Goal: Task Accomplishment & Management: Complete application form

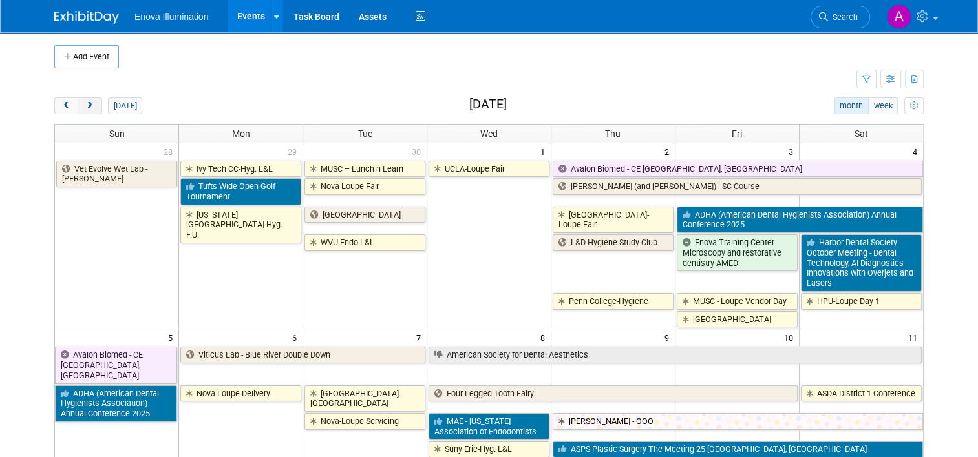
click at [85, 106] on span "next" at bounding box center [90, 106] width 10 height 8
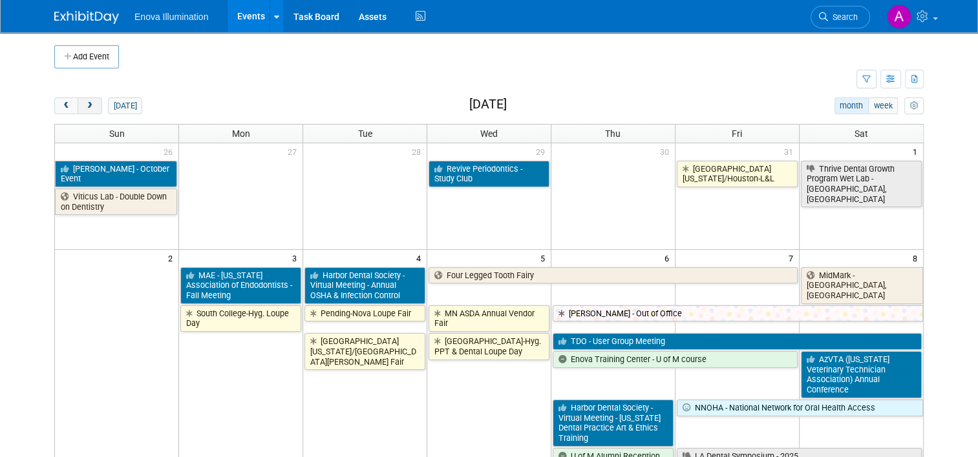
click at [85, 106] on span "next" at bounding box center [90, 106] width 10 height 8
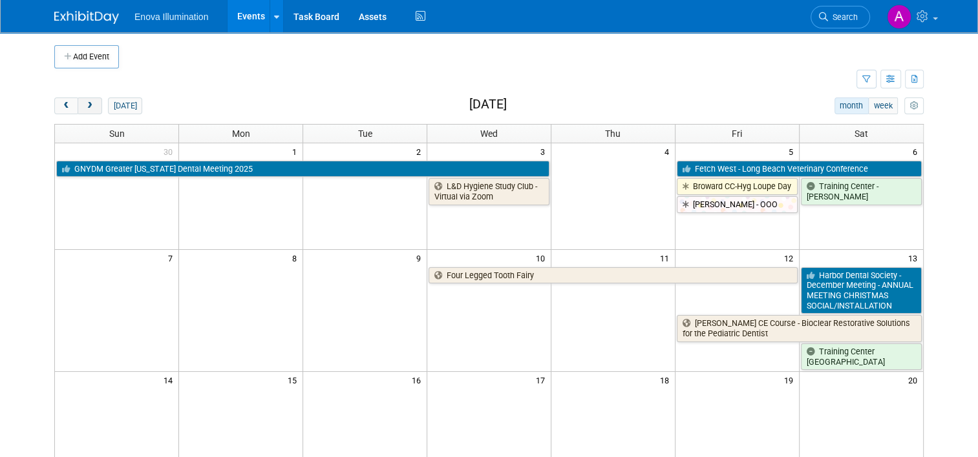
click at [85, 106] on span "next" at bounding box center [90, 106] width 10 height 8
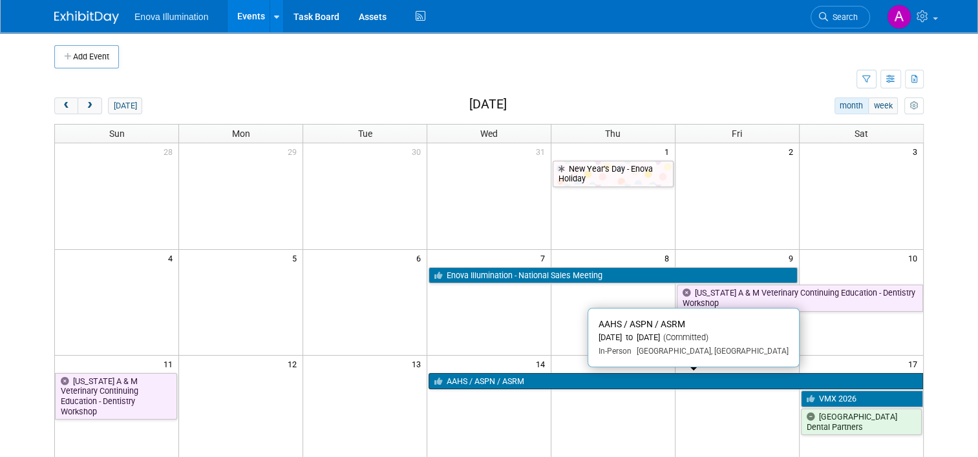
click at [499, 379] on link "AAHS / ASPN / ASRM" at bounding box center [675, 381] width 494 height 17
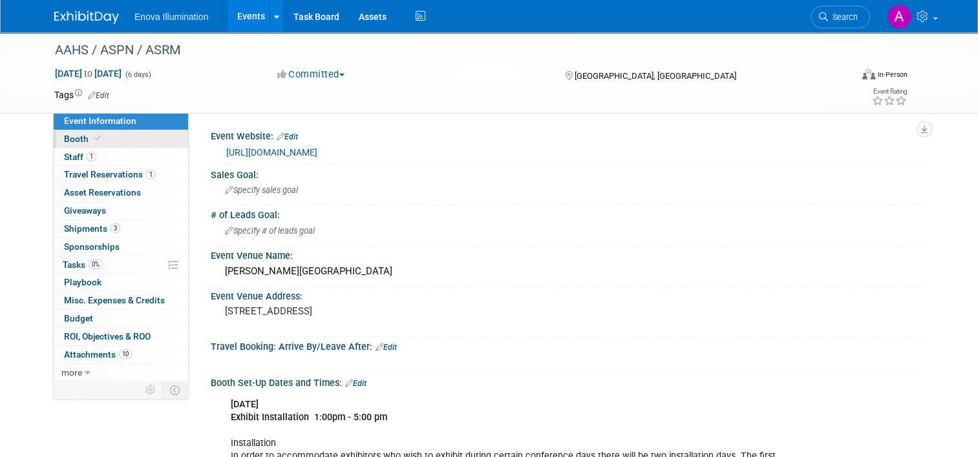
click at [101, 139] on link "Booth" at bounding box center [121, 139] width 134 height 17
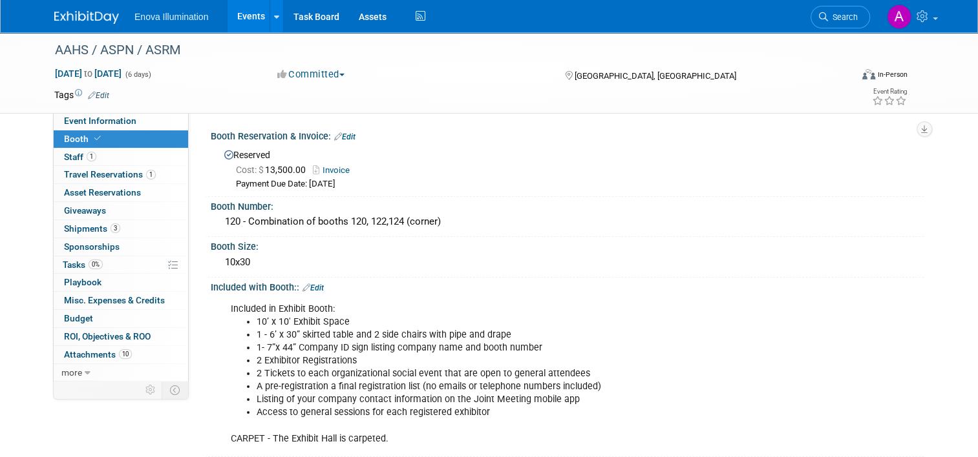
click at [56, 14] on img at bounding box center [86, 17] width 65 height 13
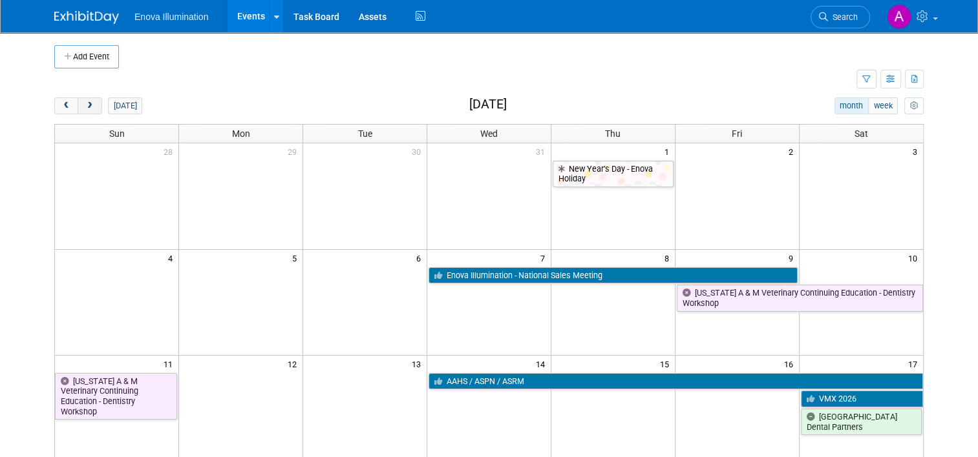
click at [85, 102] on span "next" at bounding box center [90, 106] width 10 height 8
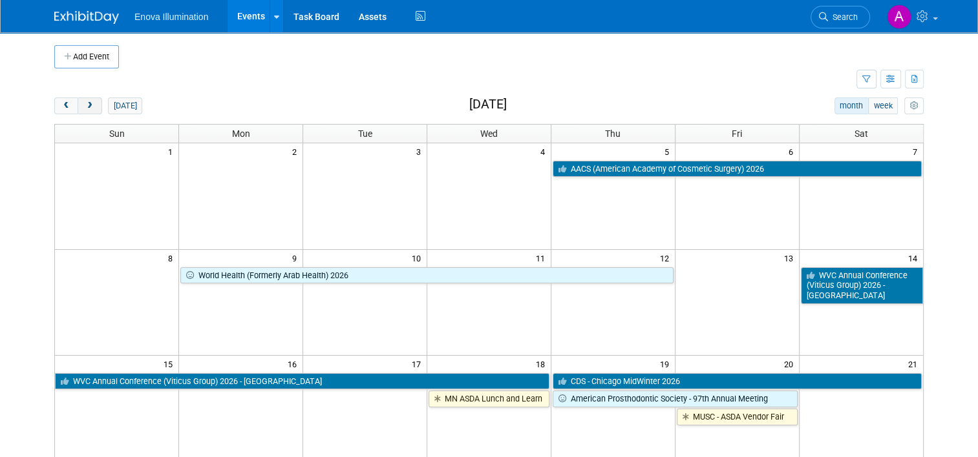
click at [85, 102] on span "next" at bounding box center [90, 106] width 10 height 8
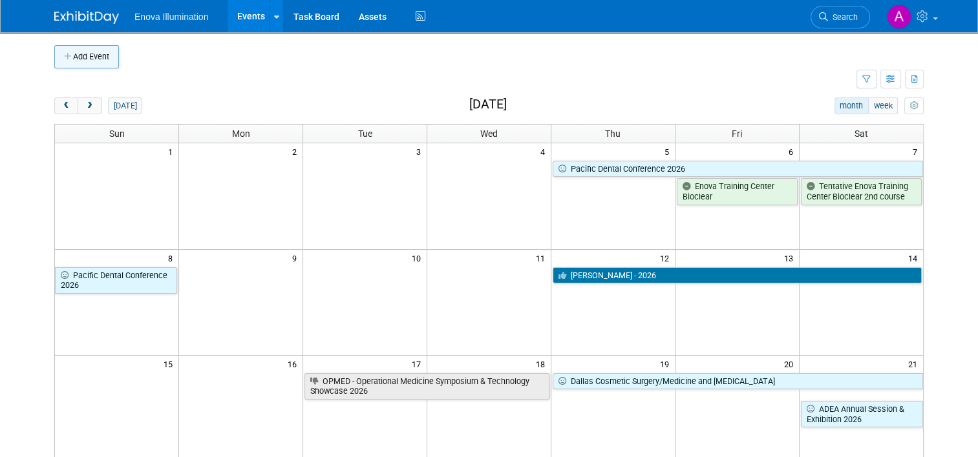
click at [83, 57] on button "Add Event" at bounding box center [86, 56] width 65 height 23
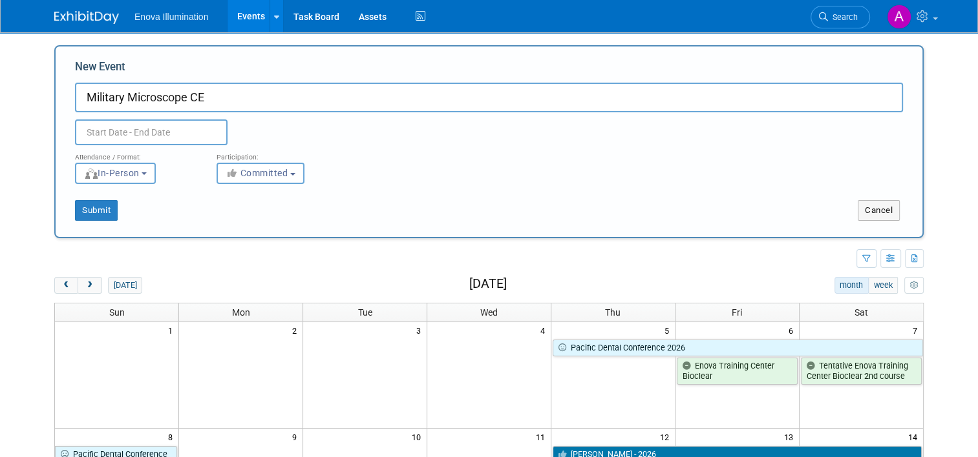
type input "Military Microscope CE"
click at [130, 133] on body "Enova Illumination Events Add Event Bulk Upload Events Shareable Event Boards R…" at bounding box center [489, 228] width 978 height 457
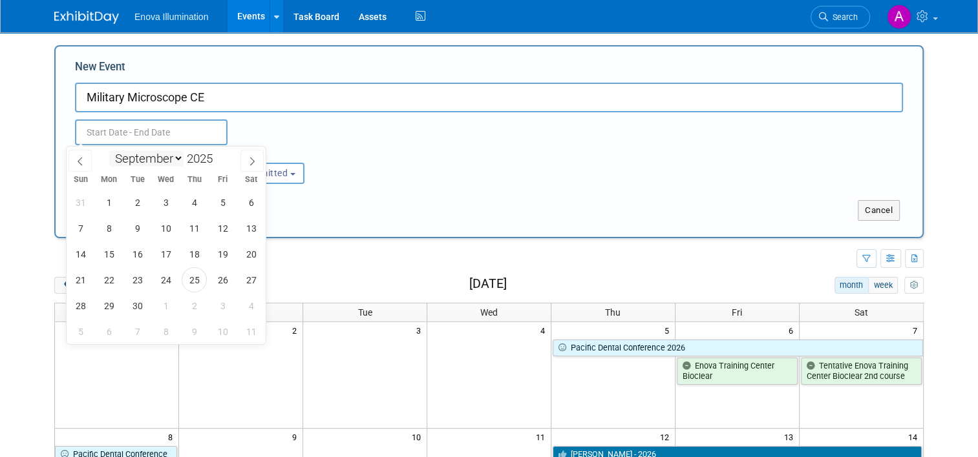
click at [176, 156] on select "January February March April May June July August September October November De…" at bounding box center [146, 159] width 74 height 16
select select "9"
click at [109, 151] on select "January February March April May June July August September October November De…" at bounding box center [146, 159] width 74 height 16
click at [217, 152] on span at bounding box center [217, 155] width 9 height 8
type input "2026"
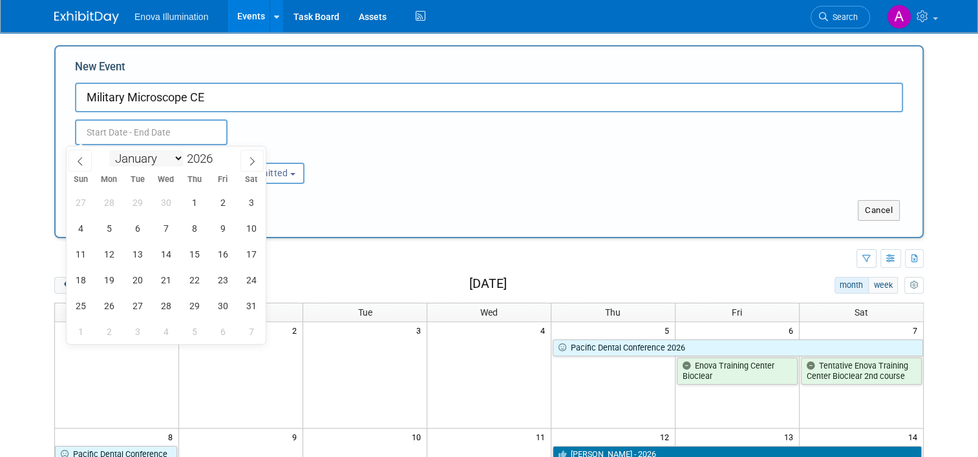
click at [178, 154] on select "January February March April May June July August September October November De…" at bounding box center [146, 159] width 74 height 16
select select "2"
click at [109, 151] on select "January February March April May June July August September October November De…" at bounding box center [146, 159] width 74 height 16
click at [166, 277] on span "25" at bounding box center [165, 279] width 25 height 25
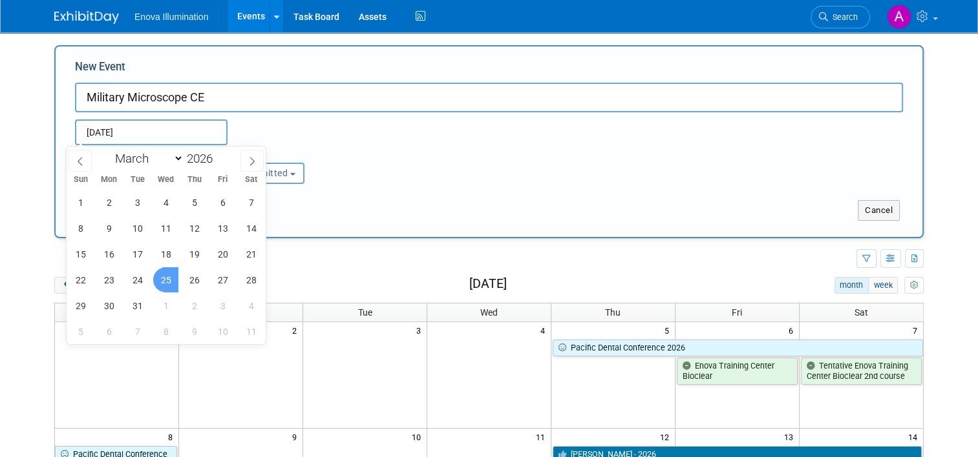
type input "Mar 25, 2026 to Mar 25, 2026"
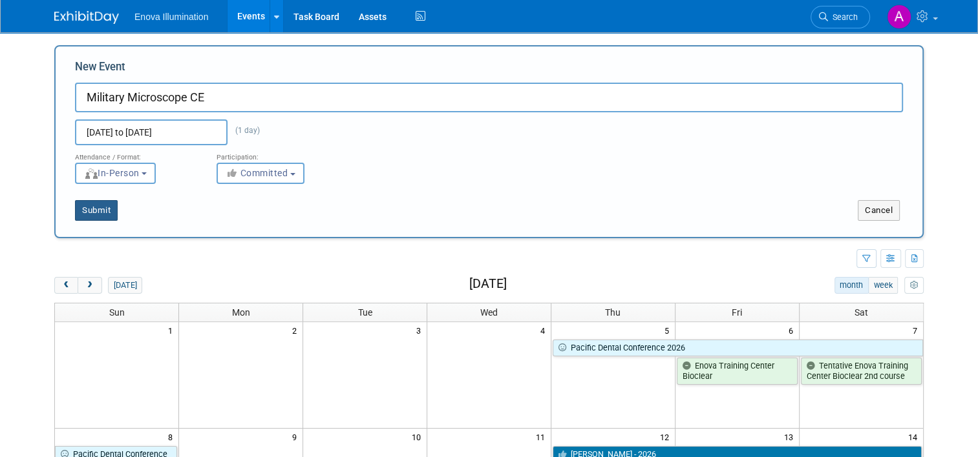
click at [96, 210] on button "Submit" at bounding box center [96, 210] width 43 height 21
type input "Military Microscope CE"
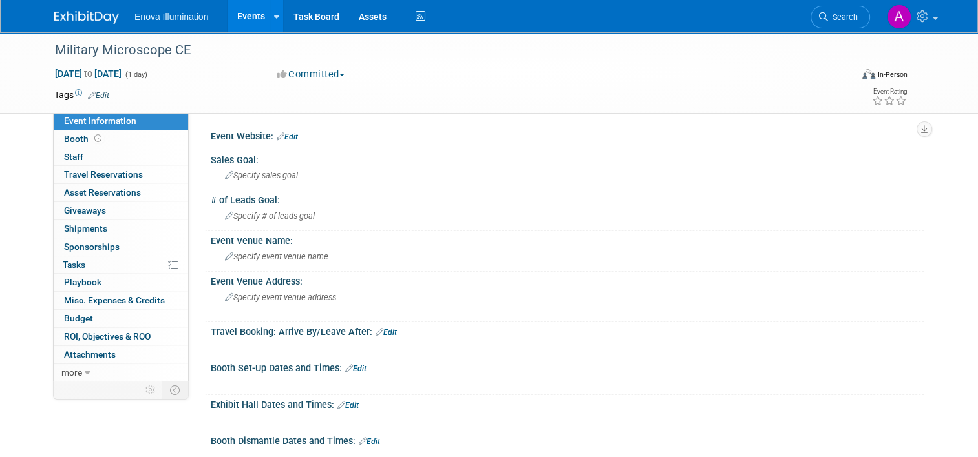
click at [56, 8] on link at bounding box center [94, 11] width 80 height 10
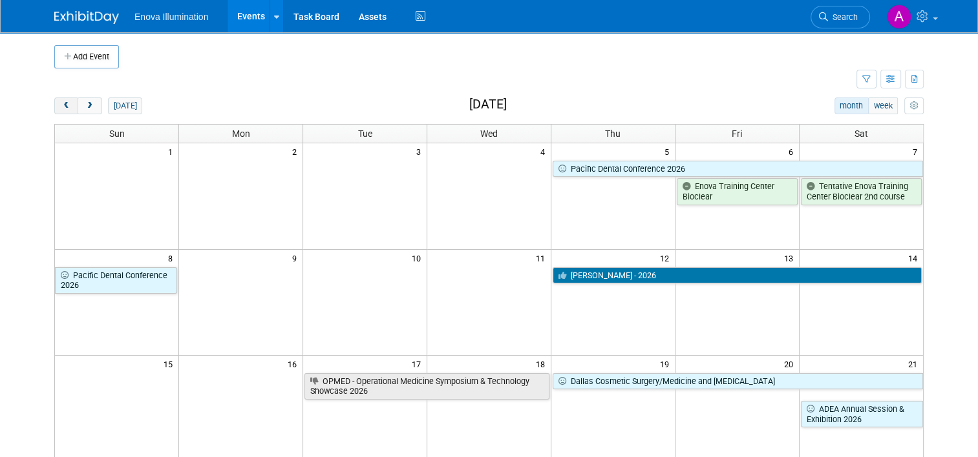
click at [61, 103] on span "prev" at bounding box center [66, 106] width 10 height 8
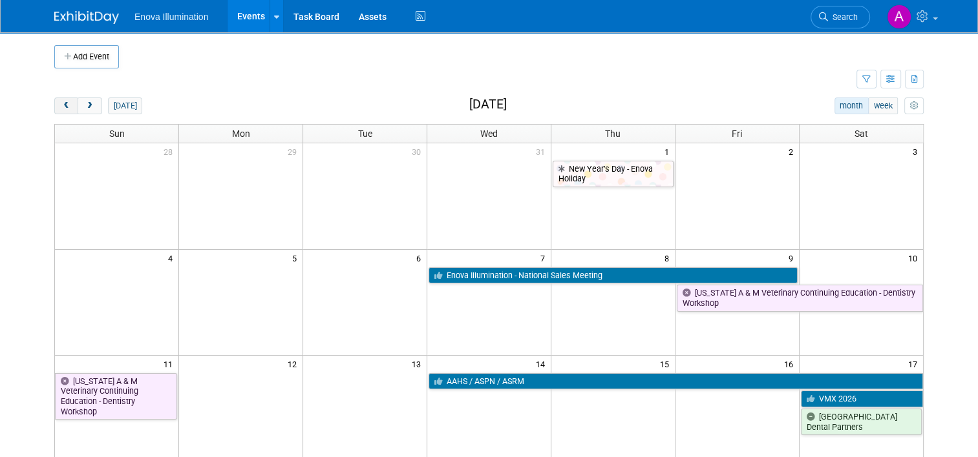
click at [61, 103] on span "prev" at bounding box center [66, 106] width 10 height 8
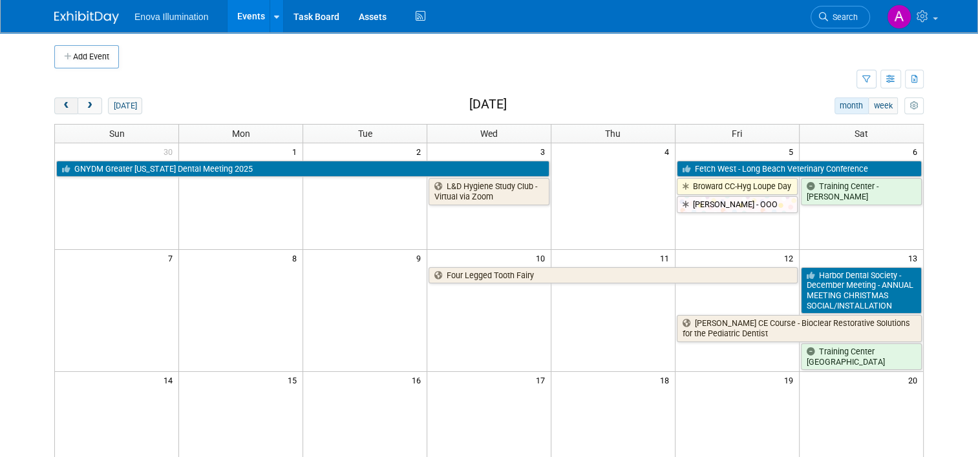
click at [61, 103] on span "prev" at bounding box center [66, 106] width 10 height 8
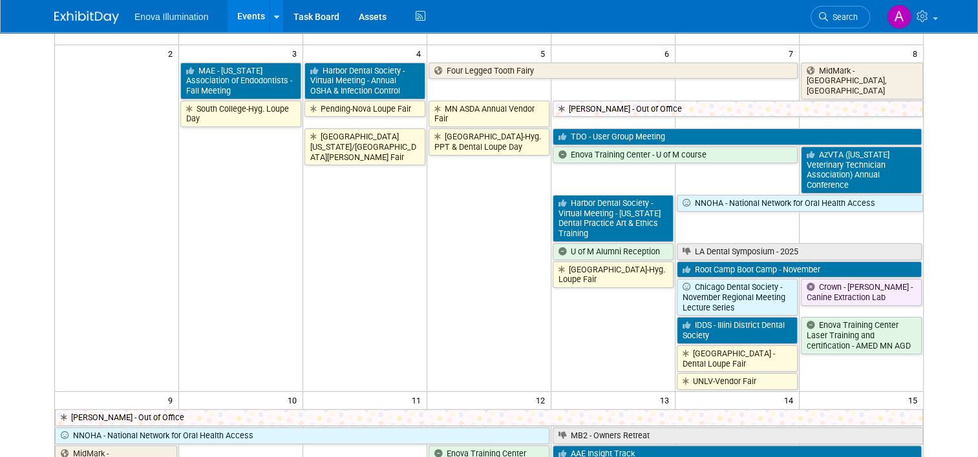
scroll to position [129, 0]
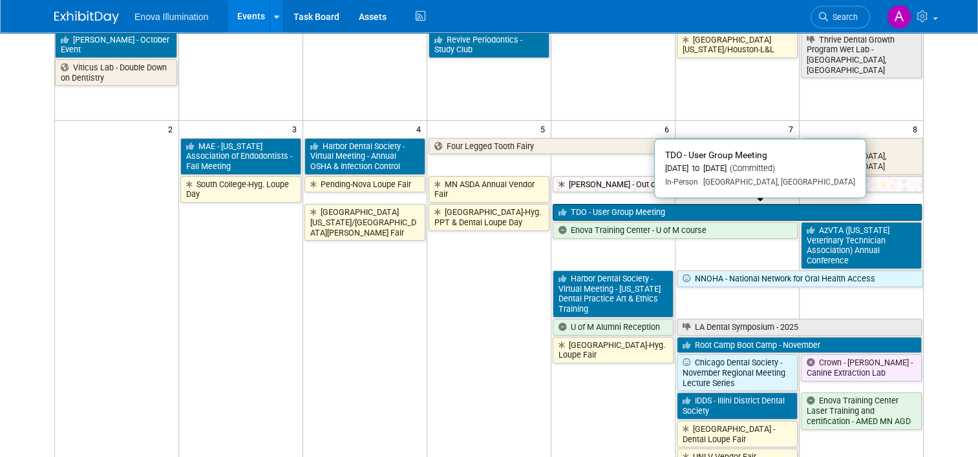
click at [772, 212] on link "TDO - User Group Meeting" at bounding box center [736, 212] width 369 height 17
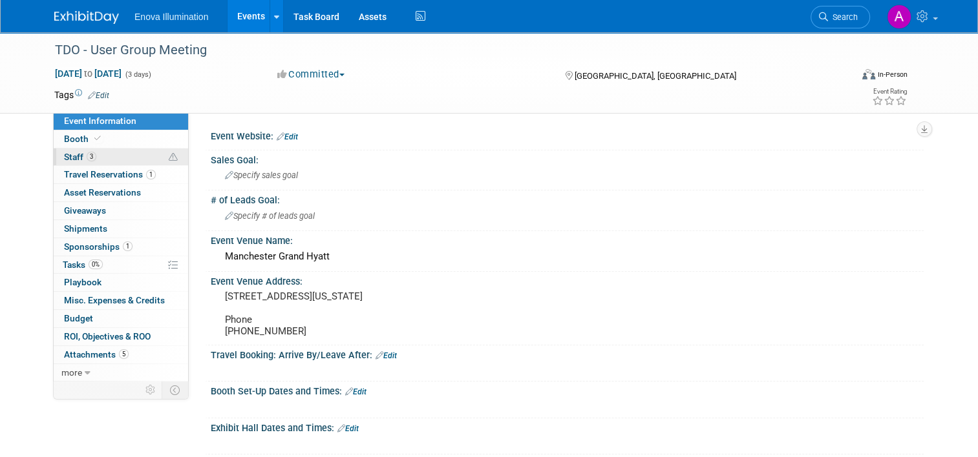
click at [109, 158] on link "3 Staff 3" at bounding box center [121, 157] width 134 height 17
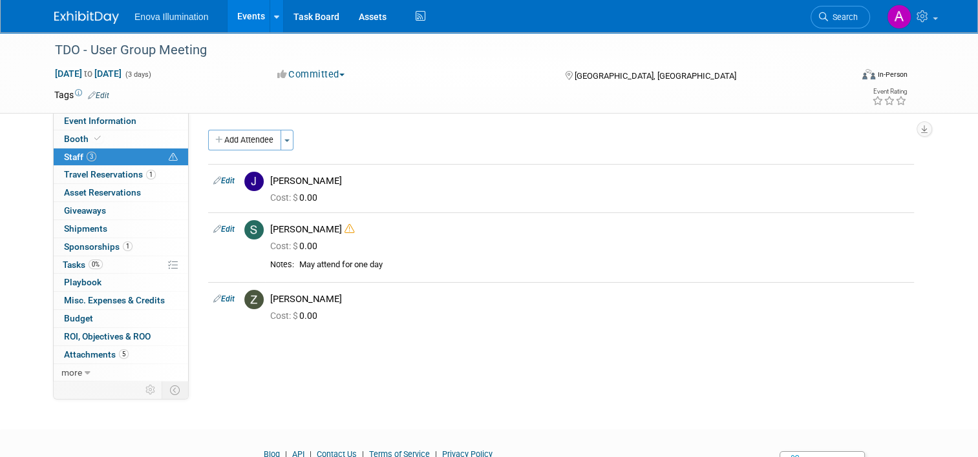
click at [67, 14] on img at bounding box center [86, 17] width 65 height 13
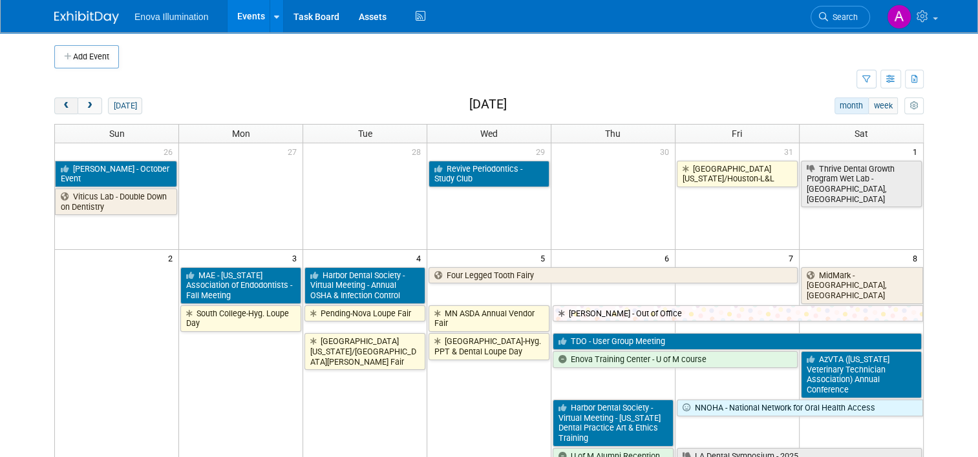
click at [58, 99] on button "prev" at bounding box center [66, 106] width 24 height 17
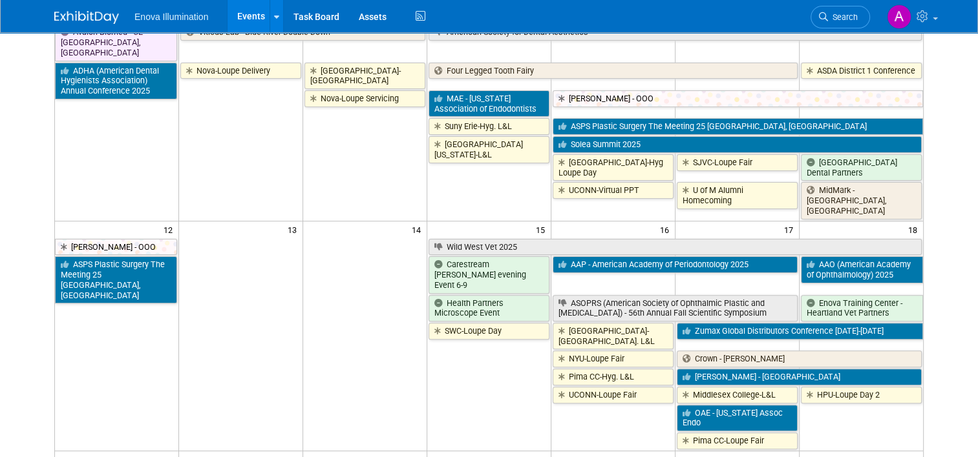
scroll to position [388, 0]
